Goal: Find specific page/section: Find specific page/section

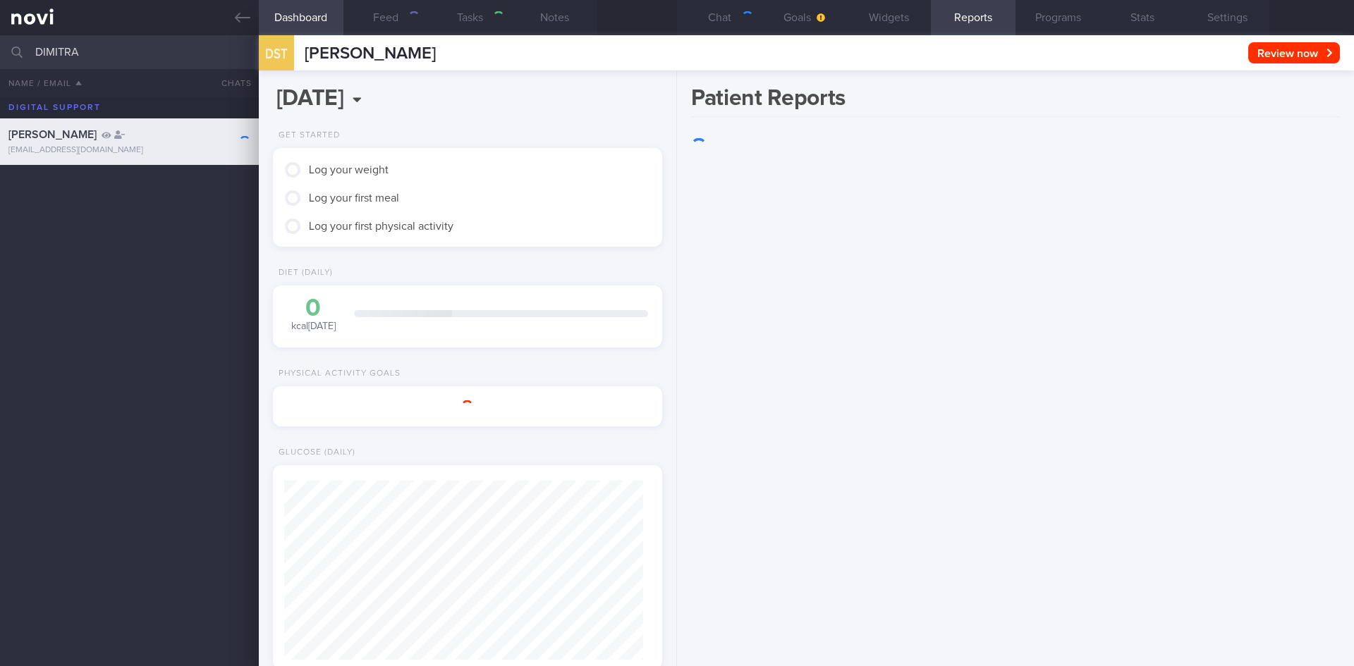
scroll to position [176, 354]
drag, startPoint x: 183, startPoint y: 56, endPoint x: 17, endPoint y: 56, distance: 165.7
click at [19, 56] on div "DIMITRA All active patients Assigned patients All active patients Archived pati…" at bounding box center [677, 52] width 1354 height 34
click at [229, 9] on link at bounding box center [129, 17] width 259 height 35
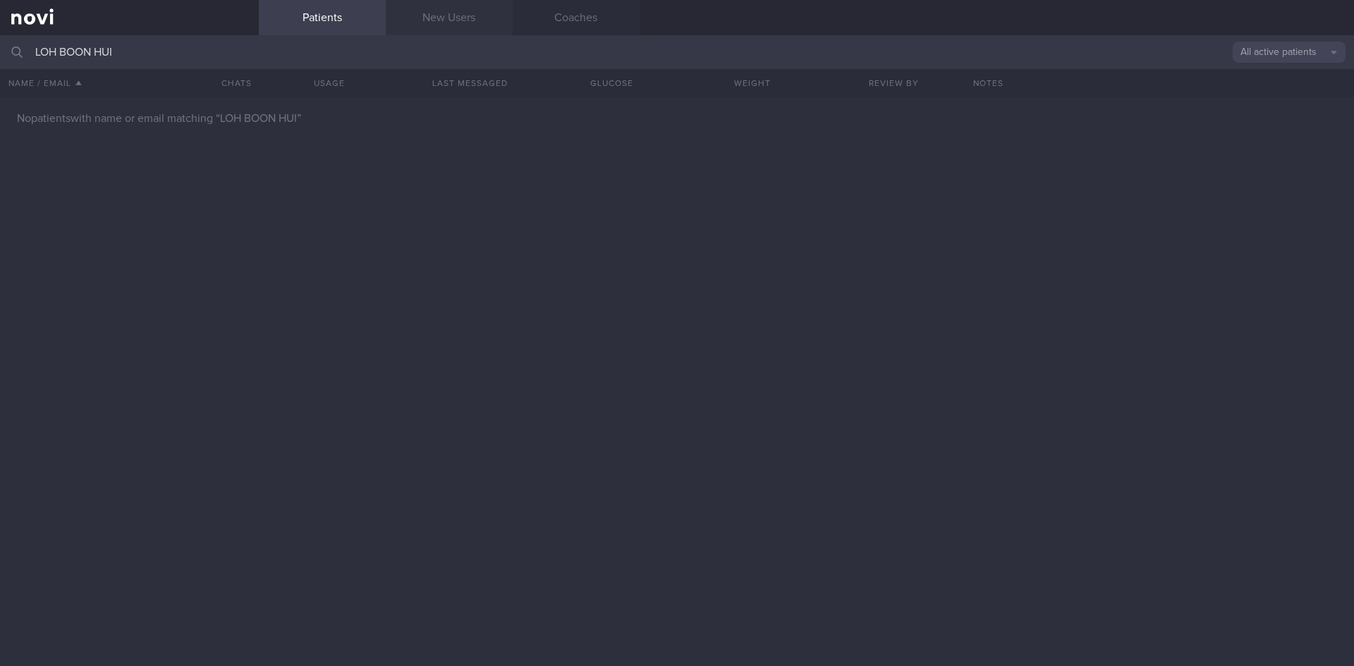
click at [493, 16] on link "New Users" at bounding box center [449, 17] width 127 height 35
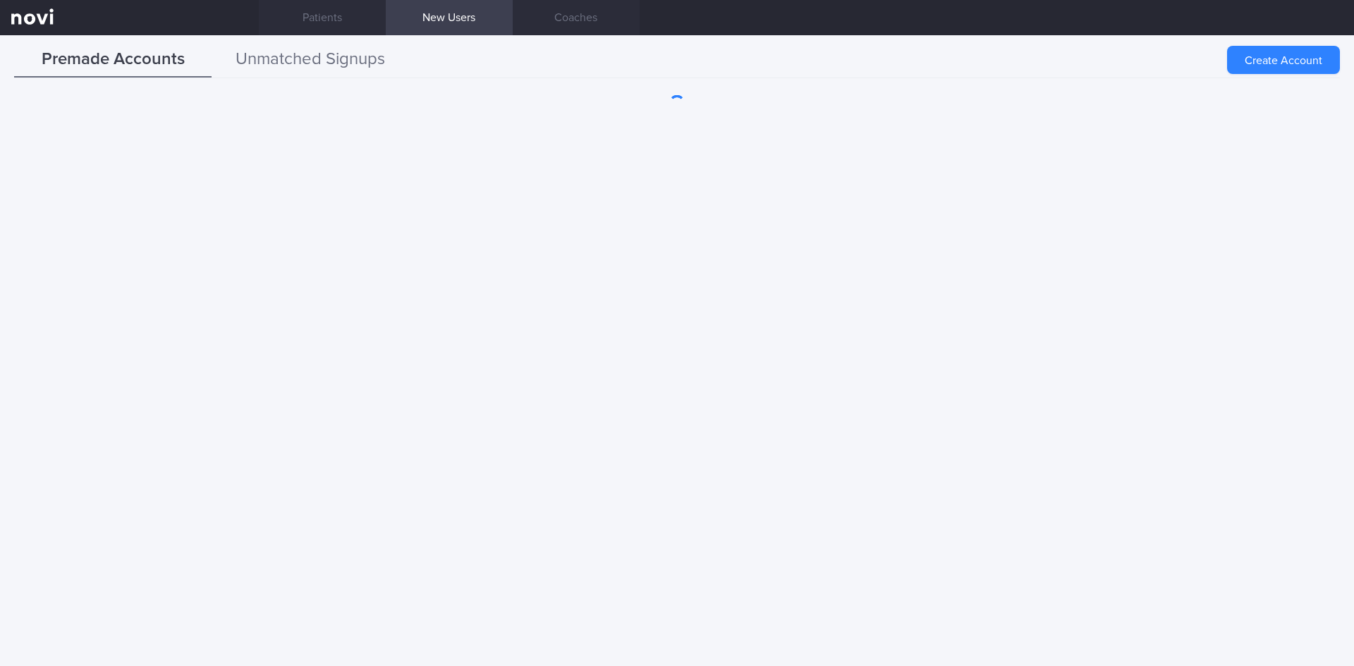
click at [326, 59] on button "Unmatched Signups" at bounding box center [310, 59] width 197 height 35
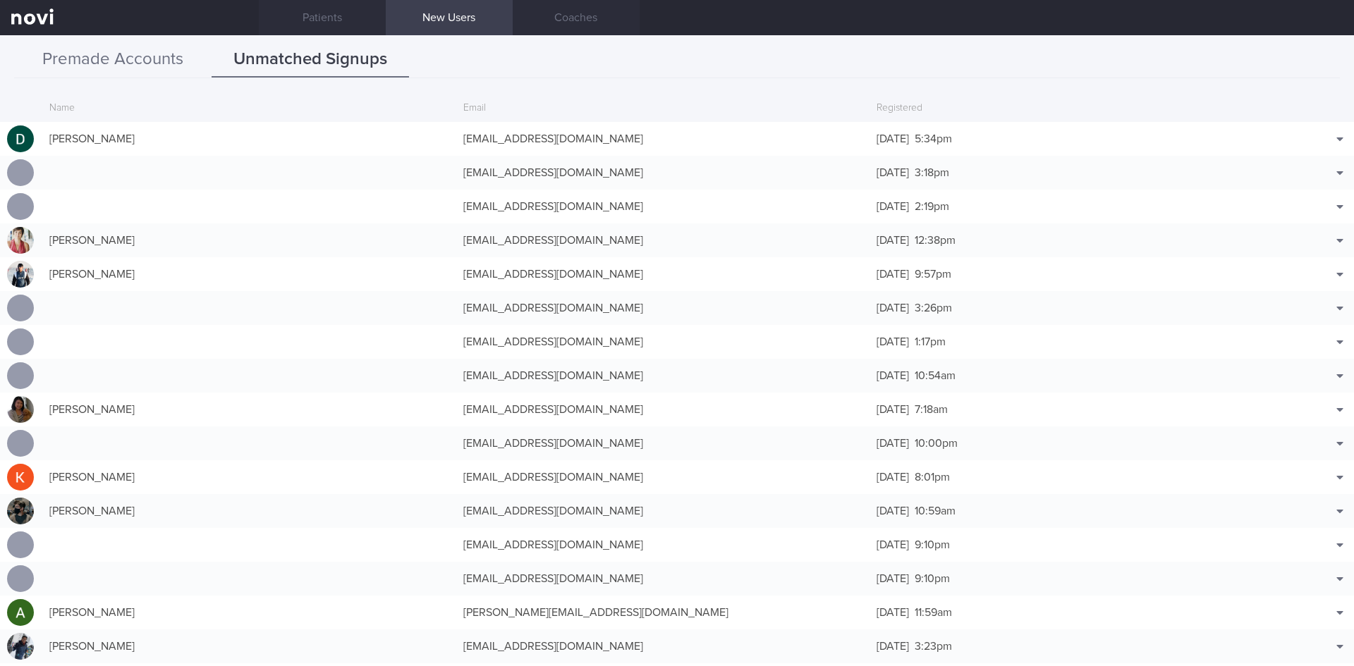
click at [117, 63] on button "Premade Accounts" at bounding box center [112, 59] width 197 height 35
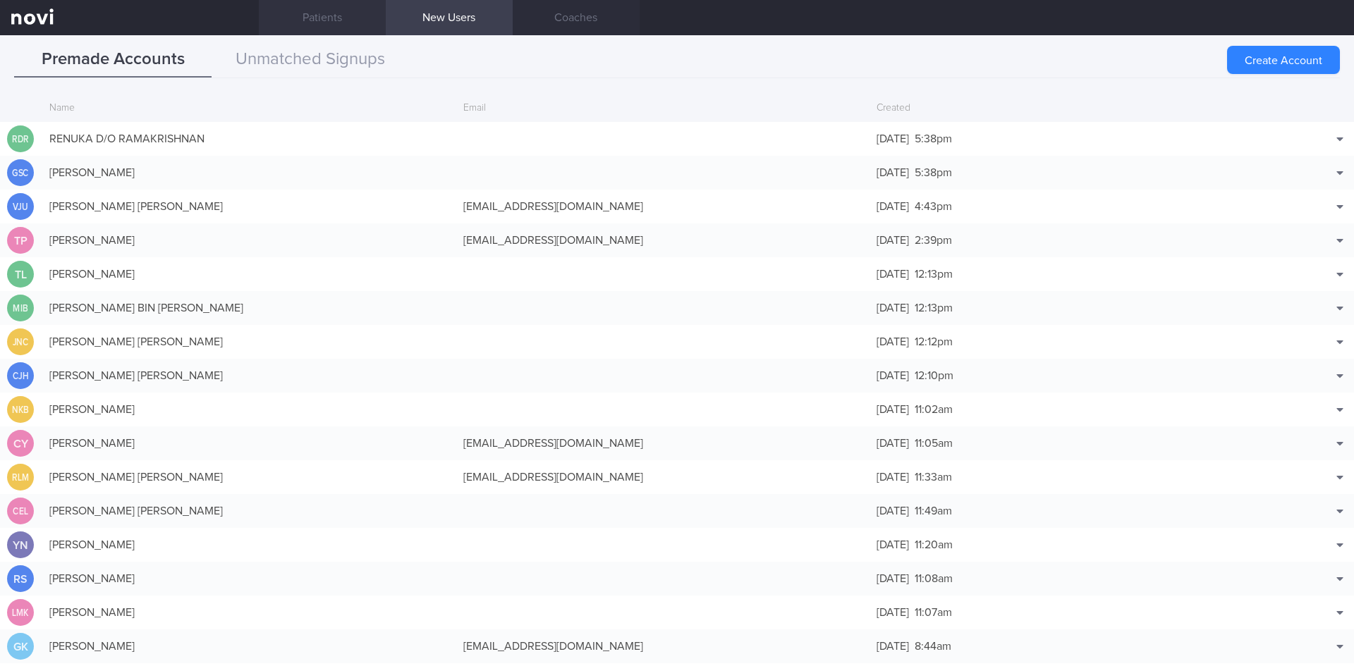
click at [312, 16] on link "Patients" at bounding box center [322, 17] width 127 height 35
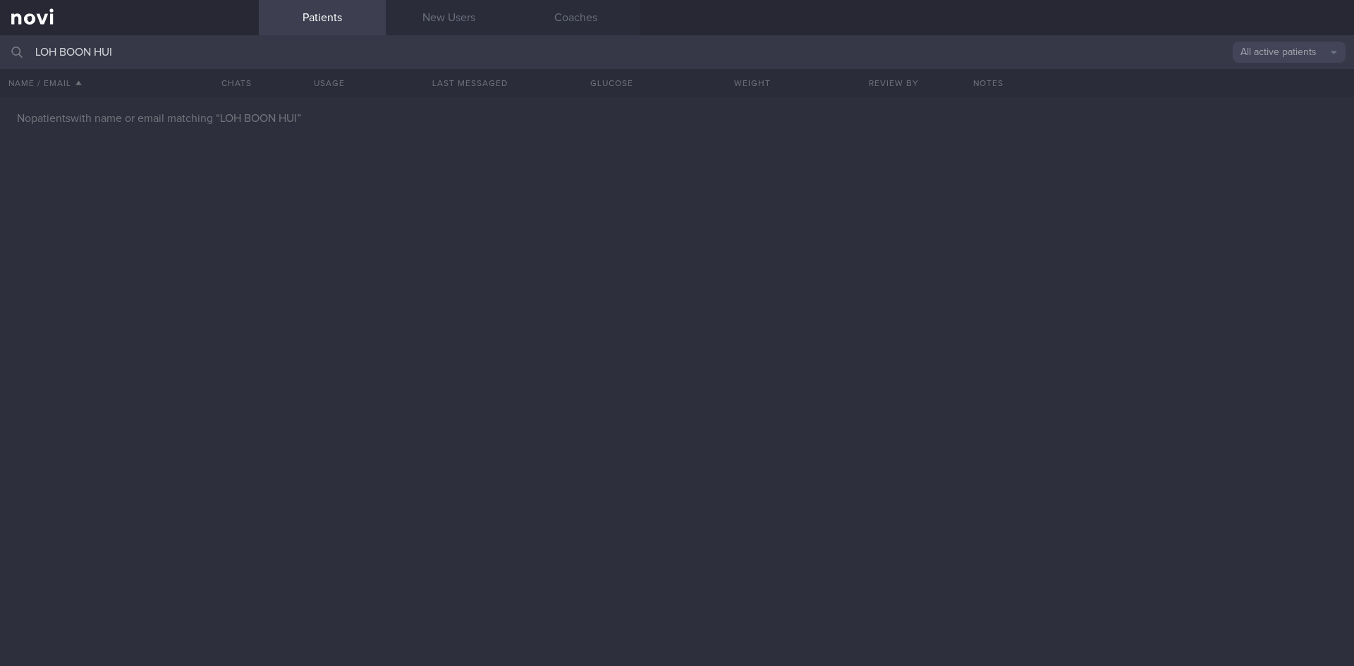
drag, startPoint x: 295, startPoint y: 71, endPoint x: 31, endPoint y: 62, distance: 263.8
click at [4, 61] on div "LOH BOON HUI All active patients Assigned patients All active patients Archived…" at bounding box center [677, 350] width 1354 height 631
drag, startPoint x: 171, startPoint y: 60, endPoint x: 0, endPoint y: 58, distance: 170.6
click at [0, 58] on input "LOH BOON HUI" at bounding box center [677, 52] width 1354 height 34
type input "[PERSON_NAME] [PERSON_NAME]"
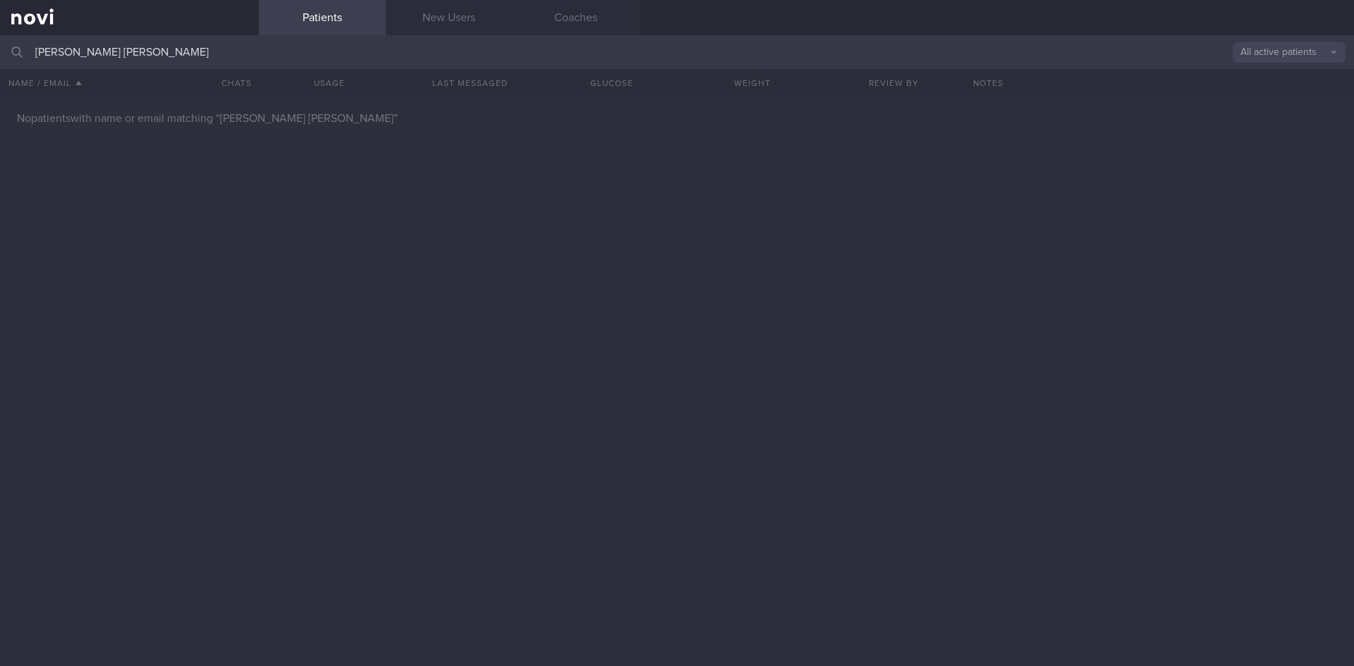
click at [221, 257] on div "No patients with name or email matching “ [PERSON_NAME] [PERSON_NAME] ”" at bounding box center [677, 381] width 1354 height 569
click at [1273, 51] on button "All active patients" at bounding box center [1289, 52] width 113 height 21
